Goal: Task Accomplishment & Management: Use online tool/utility

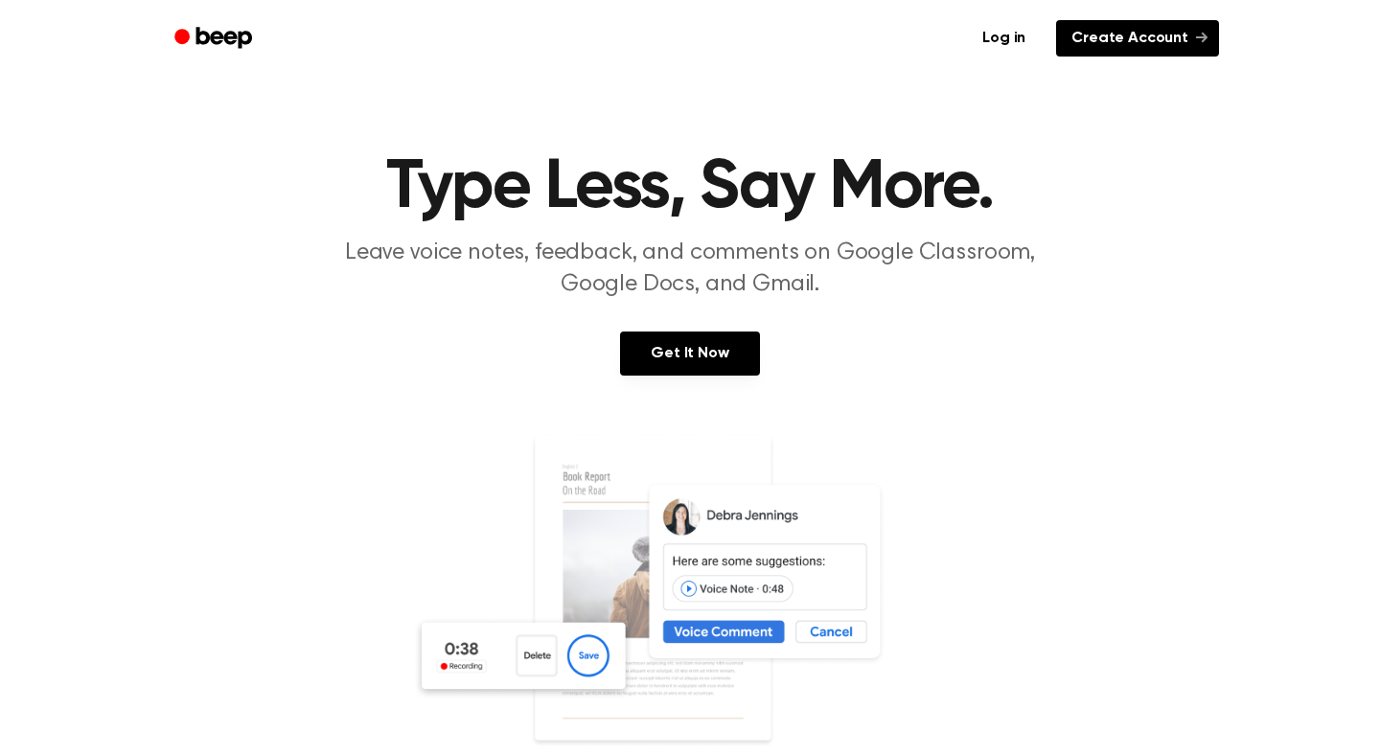
click at [1131, 38] on link "Create Account" at bounding box center [1137, 38] width 163 height 36
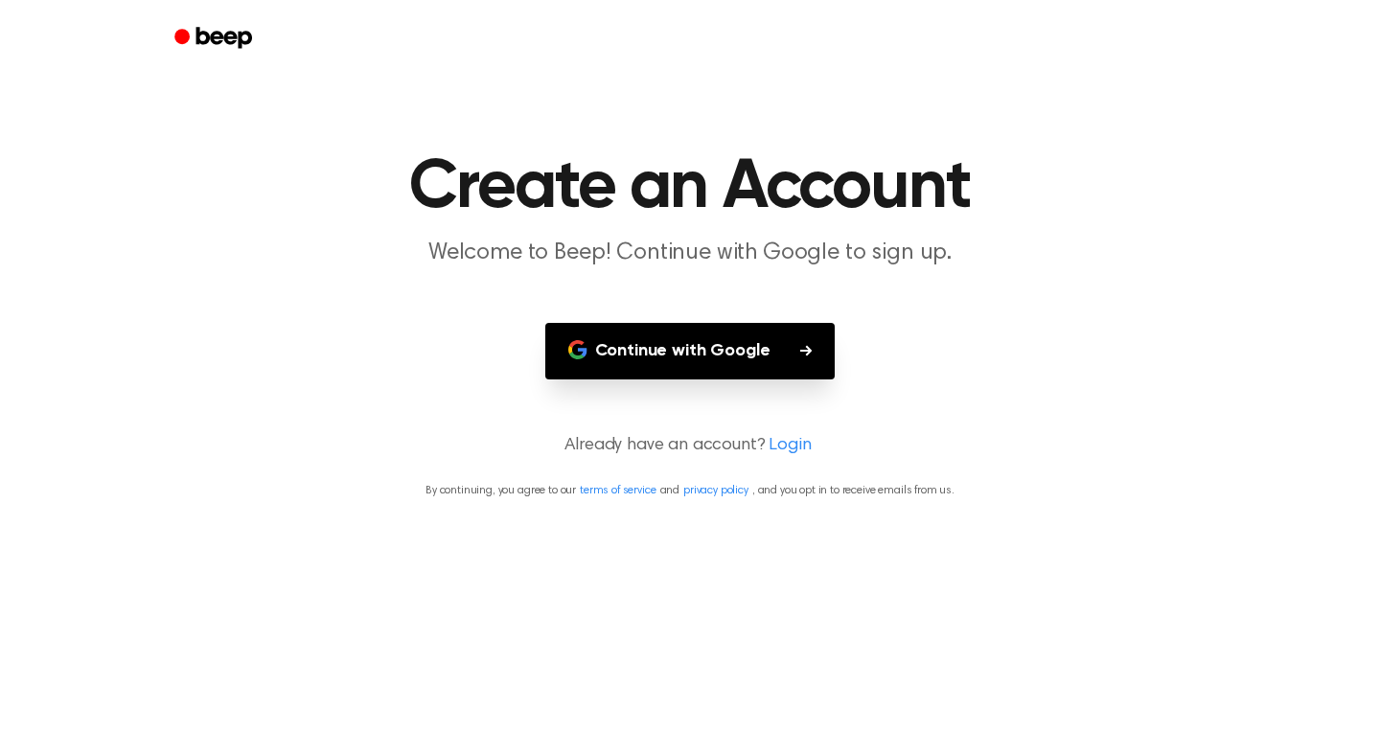
click at [781, 361] on button "Continue with Google" at bounding box center [690, 351] width 290 height 57
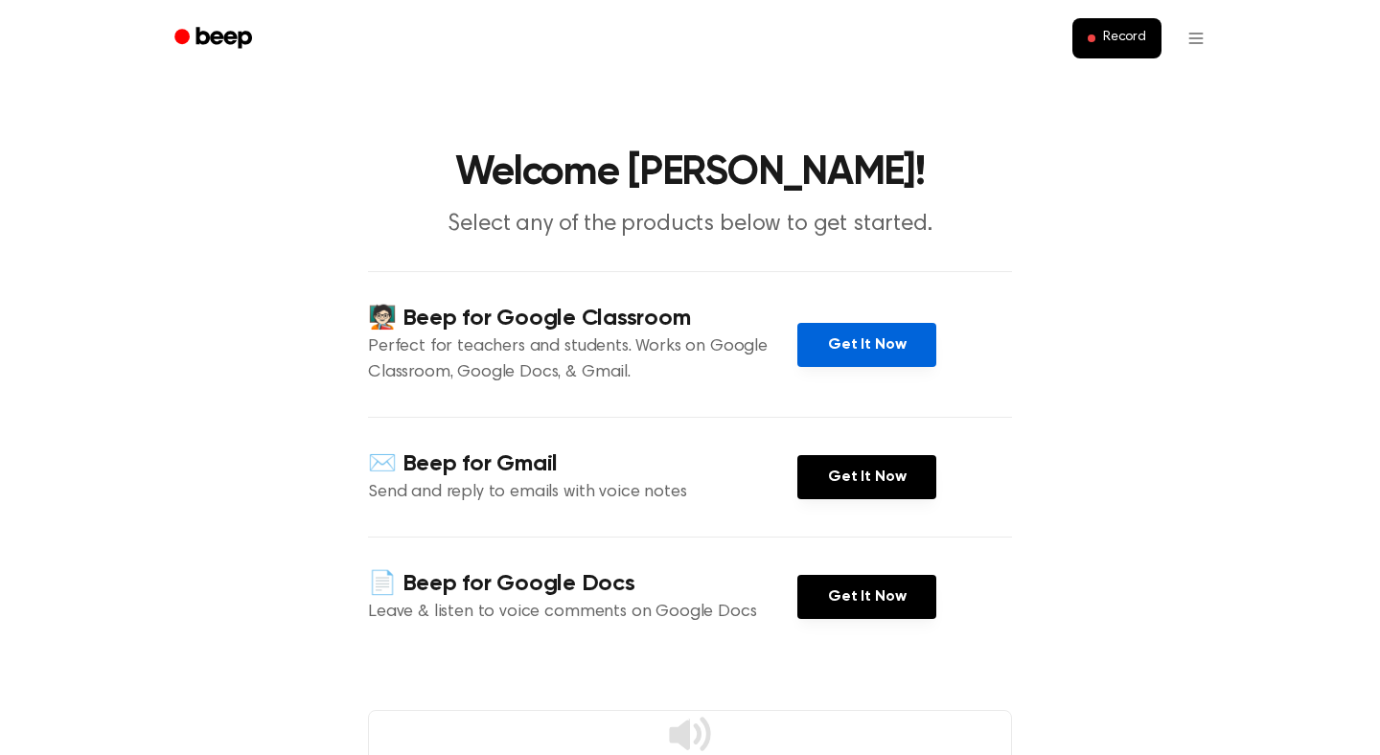
click at [848, 347] on link "Get It Now" at bounding box center [867, 345] width 139 height 44
click at [1121, 45] on span "Record" at bounding box center [1124, 38] width 43 height 17
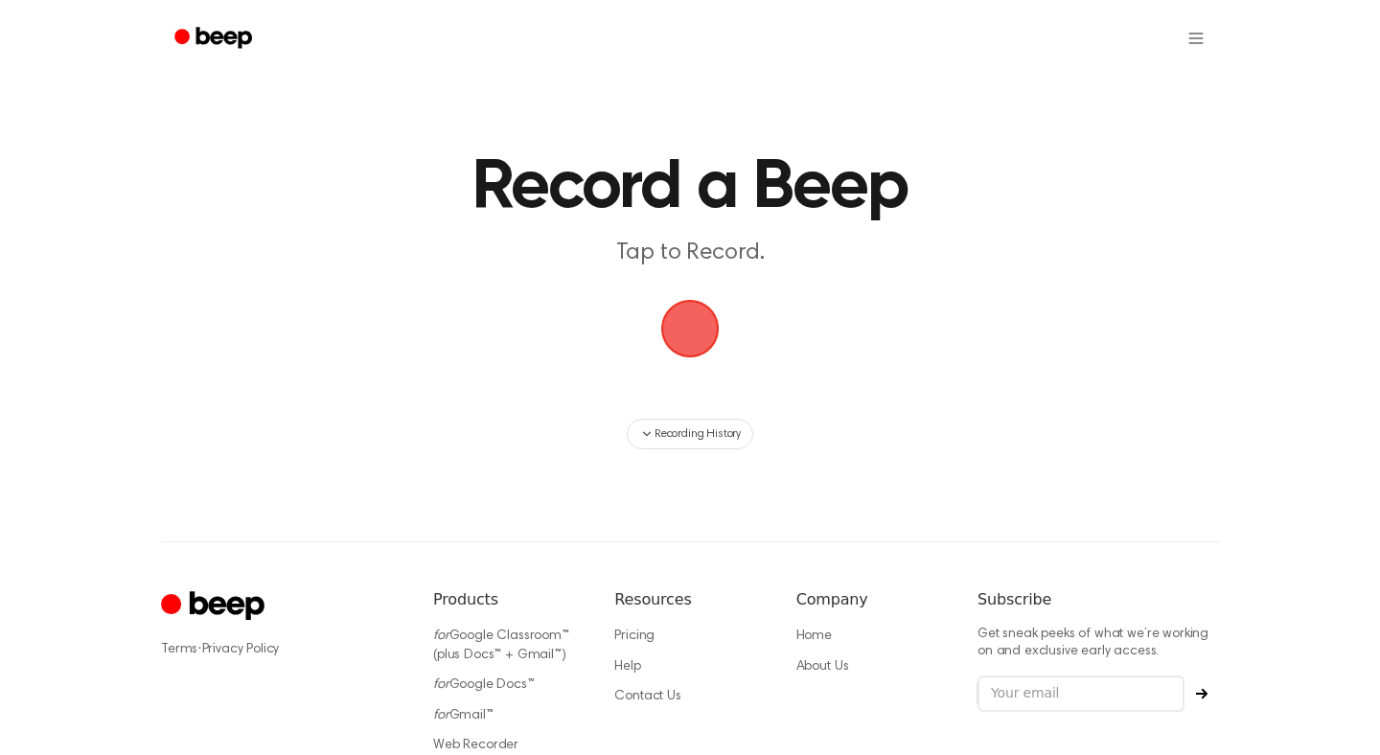
click at [676, 333] on span "button" at bounding box center [691, 329] width 62 height 62
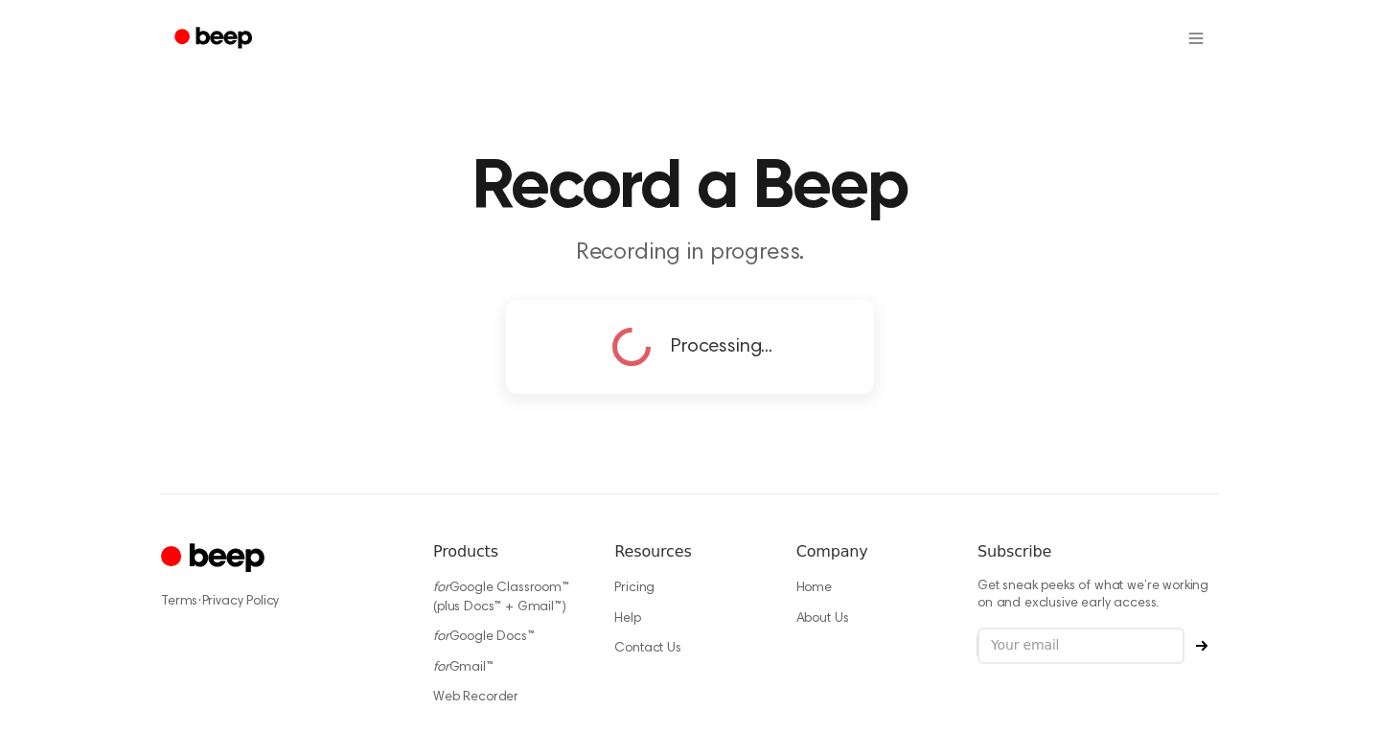
click at [659, 324] on div "Processing..." at bounding box center [690, 347] width 165 height 48
click at [656, 347] on div "Processing..." at bounding box center [690, 347] width 165 height 48
